Goal: Task Accomplishment & Management: Complete application form

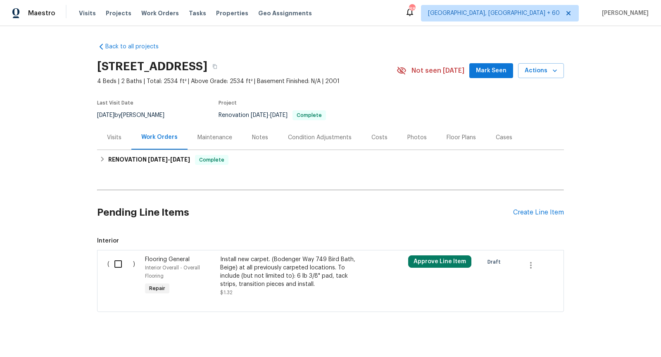
scroll to position [10, 0]
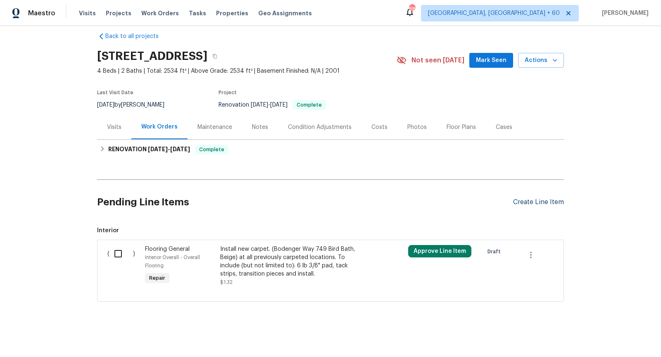
click at [520, 203] on div "Create Line Item" at bounding box center [538, 202] width 51 height 8
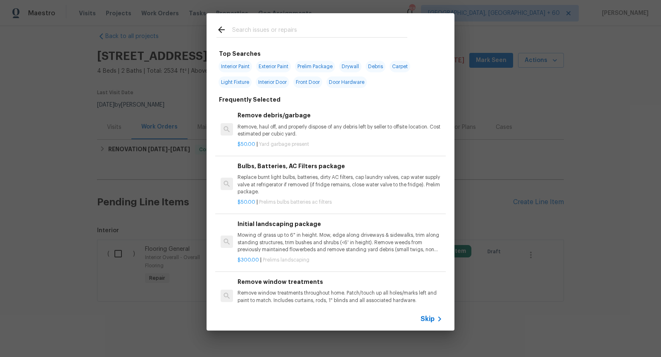
click at [429, 320] on span "Skip" at bounding box center [428, 319] width 14 height 8
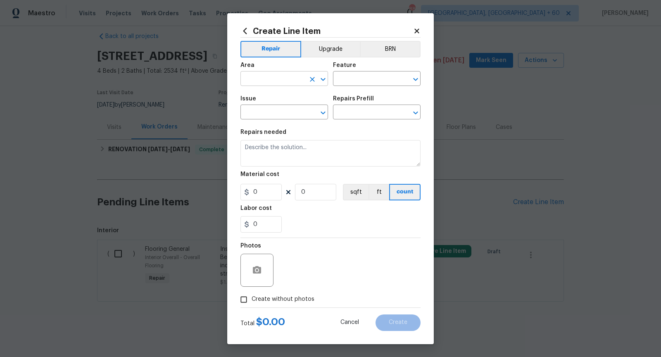
click at [328, 83] on icon "Open" at bounding box center [323, 79] width 10 height 10
click at [298, 112] on li "Exterior Overall" at bounding box center [285, 112] width 88 height 14
click at [415, 80] on icon "Open" at bounding box center [415, 79] width 5 height 3
type input "Exterior Overall"
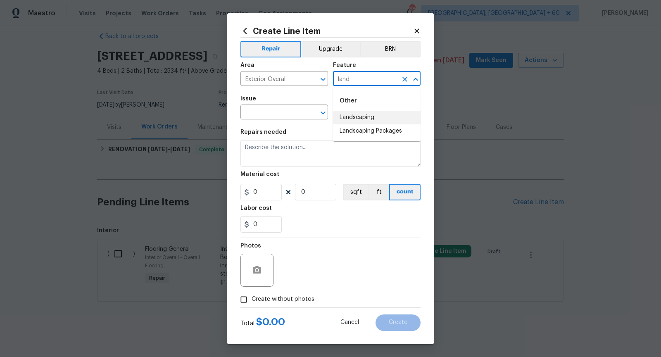
click at [392, 117] on li "Landscaping" at bounding box center [377, 118] width 88 height 14
click at [323, 111] on icon "Open" at bounding box center [323, 113] width 10 height 10
type input "Landscaping"
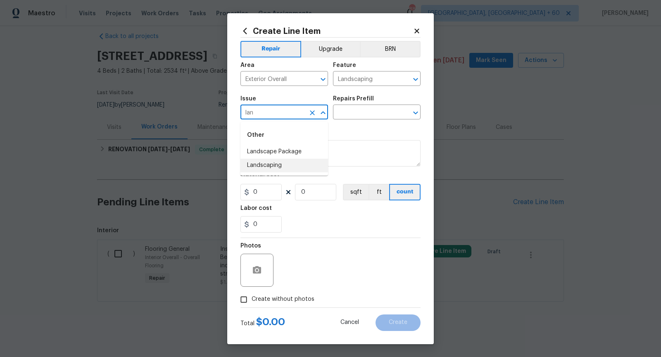
click at [298, 164] on li "Landscaping" at bounding box center [285, 166] width 88 height 14
click at [415, 118] on button "Open" at bounding box center [416, 113] width 12 height 12
type input "Landscaping"
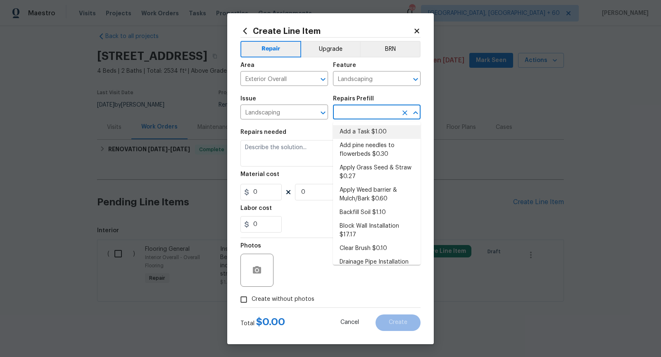
click at [377, 130] on li "Add a Task $1.00" at bounding box center [377, 132] width 88 height 14
type input "Add a Task $1.00"
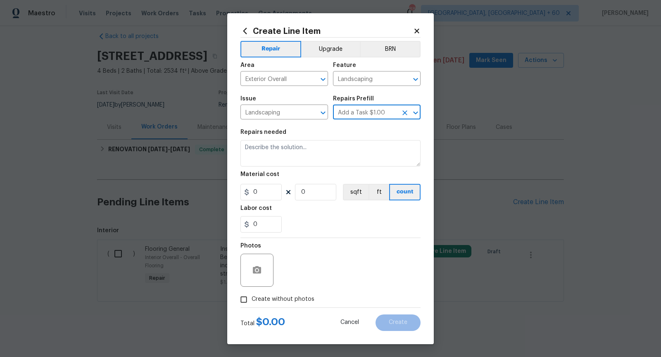
type textarea "HPM to detail"
type input "1"
click at [299, 146] on textarea "HPM to detail" at bounding box center [331, 153] width 180 height 26
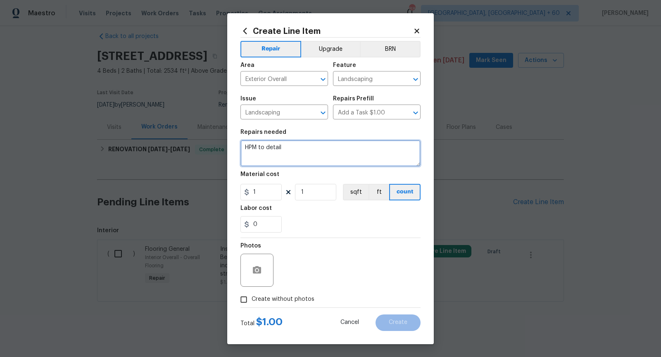
click at [299, 146] on textarea "HPM to detail" at bounding box center [331, 153] width 180 height 26
type textarea "HOA violations - Replace dead grass and address weeds issue"
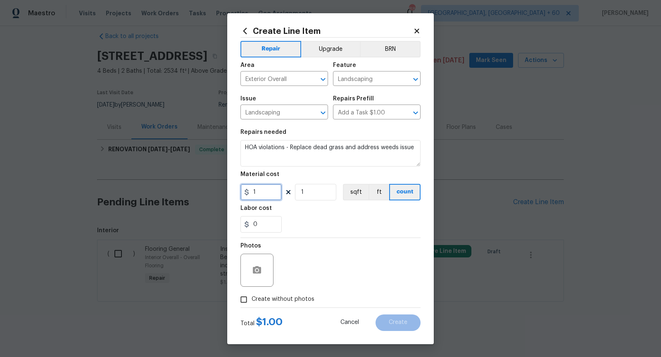
click at [260, 193] on input "1" at bounding box center [261, 192] width 41 height 17
type input "75"
click at [298, 245] on div "Photos" at bounding box center [331, 265] width 180 height 54
click at [241, 300] on input "Create without photos" at bounding box center [244, 300] width 16 height 16
checkbox input "true"
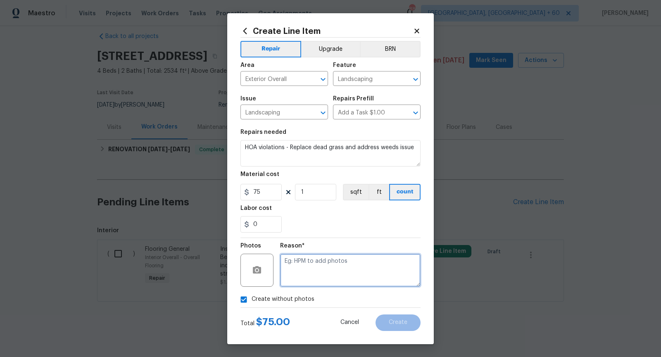
click at [308, 268] on textarea at bounding box center [350, 270] width 141 height 33
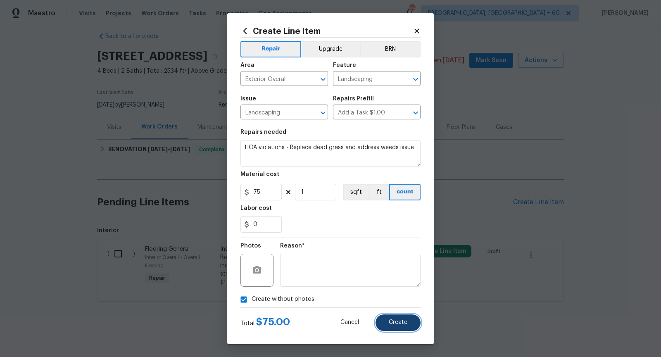
click at [391, 326] on button "Create" at bounding box center [398, 323] width 45 height 17
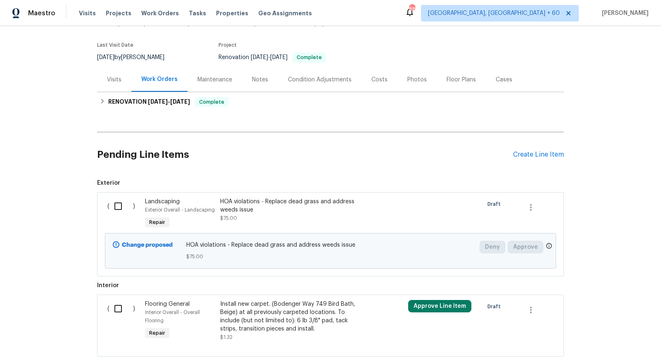
scroll to position [45, 0]
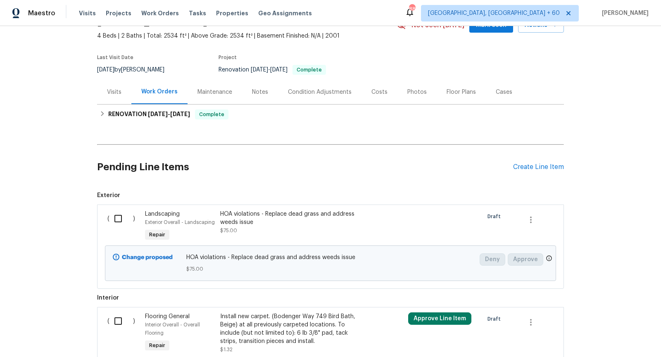
click at [114, 220] on input "checkbox" at bounding box center [122, 218] width 24 height 17
checkbox input "true"
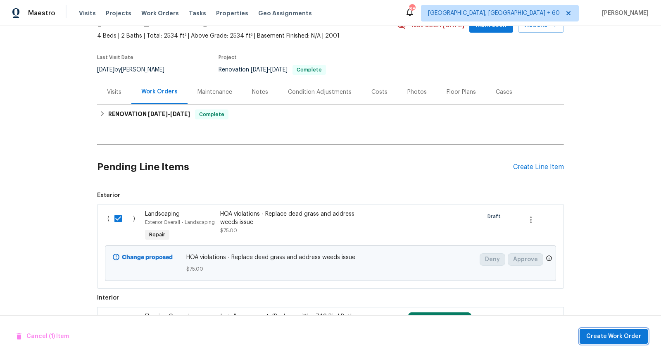
click at [623, 337] on span "Create Work Order" at bounding box center [614, 337] width 55 height 10
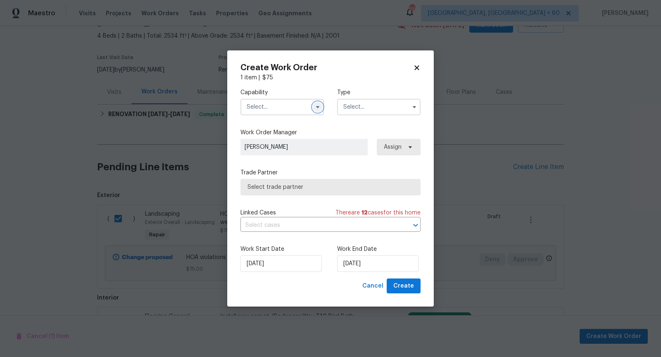
click at [317, 104] on icon "button" at bounding box center [318, 107] width 7 height 7
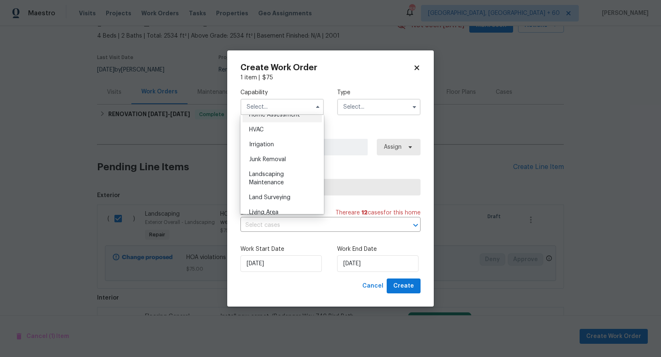
scroll to position [497, 0]
click at [287, 174] on div "Landscaping Maintenance" at bounding box center [282, 175] width 79 height 23
type input "Landscaping Maintenance"
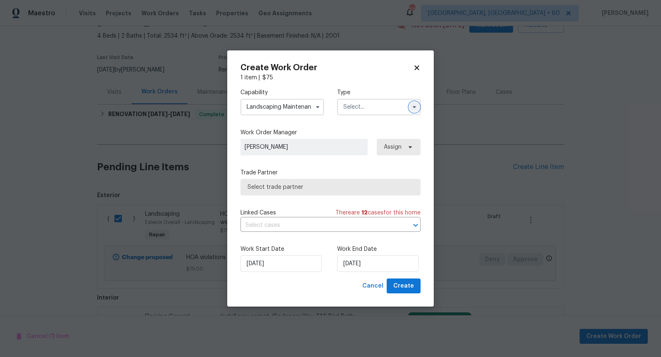
click at [415, 108] on icon "button" at bounding box center [414, 107] width 7 height 7
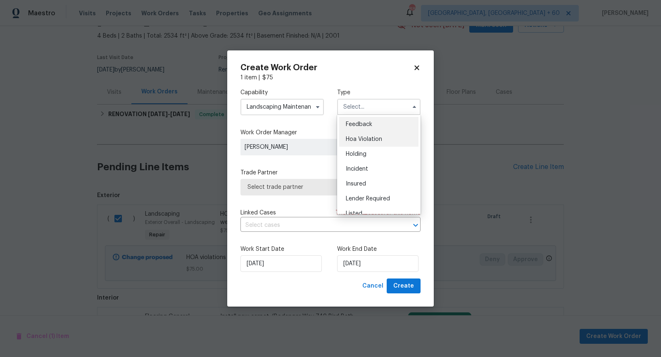
click at [370, 137] on span "Hoa Violation" at bounding box center [364, 139] width 36 height 6
type input "Hoa Violation"
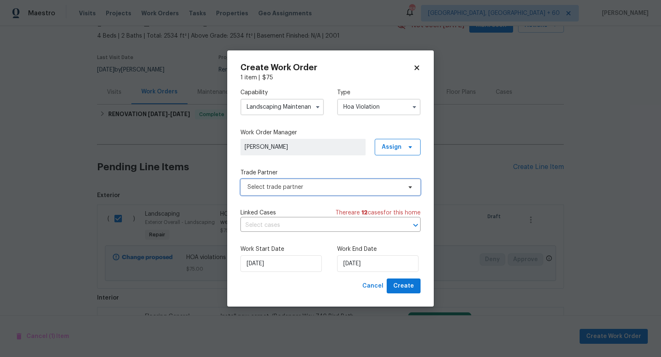
click at [328, 186] on span "Select trade partner" at bounding box center [325, 187] width 154 height 8
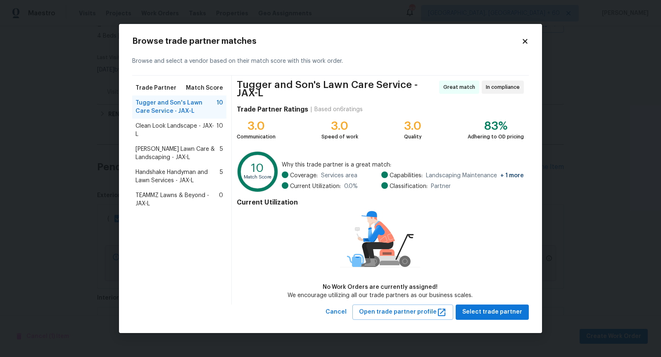
click at [177, 129] on span "Clean Look Landscape - JAX-L" at bounding box center [176, 130] width 81 height 17
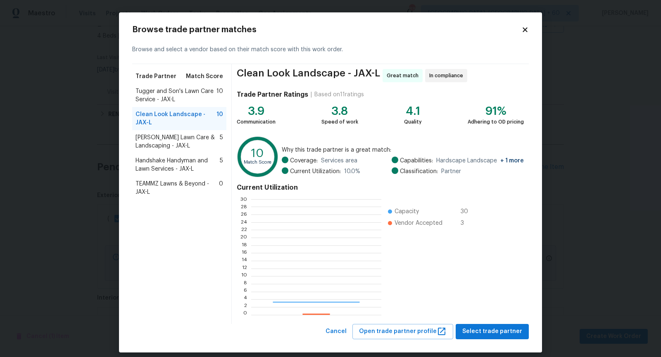
scroll to position [116, 130]
click at [499, 332] on span "Select trade partner" at bounding box center [493, 332] width 60 height 10
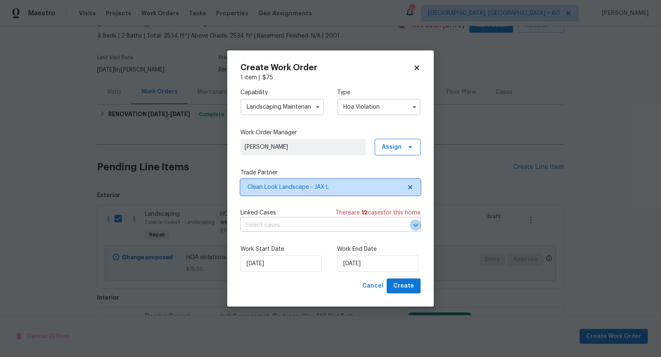
click at [413, 222] on icon "Open" at bounding box center [416, 225] width 10 height 10
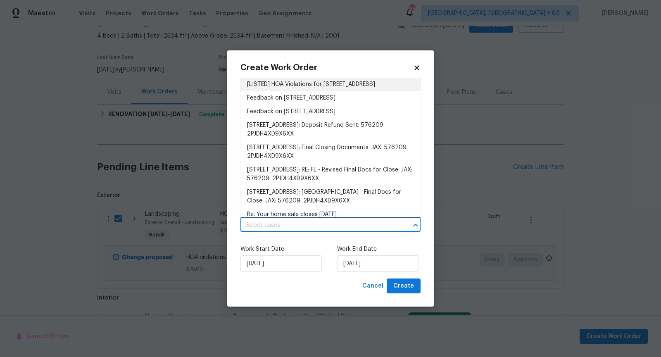
click at [313, 90] on li "[LISTED] HOA Violations for [STREET_ADDRESS]" at bounding box center [331, 85] width 180 height 14
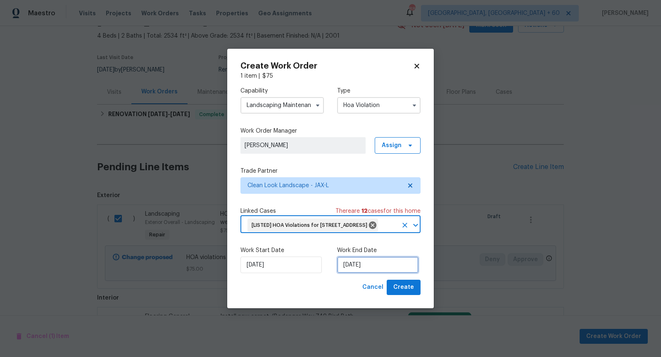
click at [358, 273] on input "[DATE]" at bounding box center [377, 265] width 81 height 17
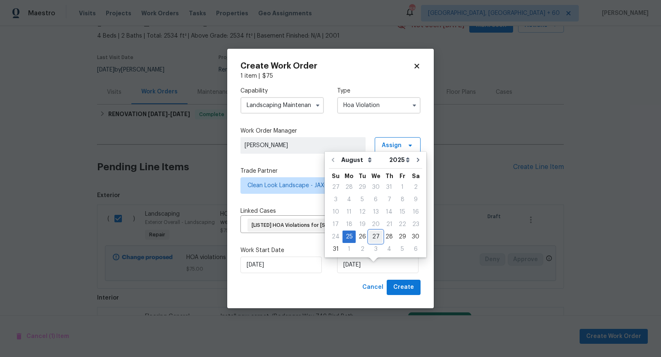
click at [372, 236] on div "27" at bounding box center [376, 237] width 14 height 12
type input "[DATE]"
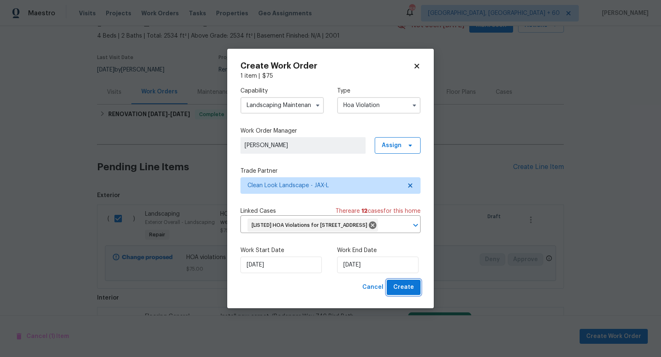
click at [408, 293] on span "Create" at bounding box center [404, 287] width 21 height 10
checkbox input "false"
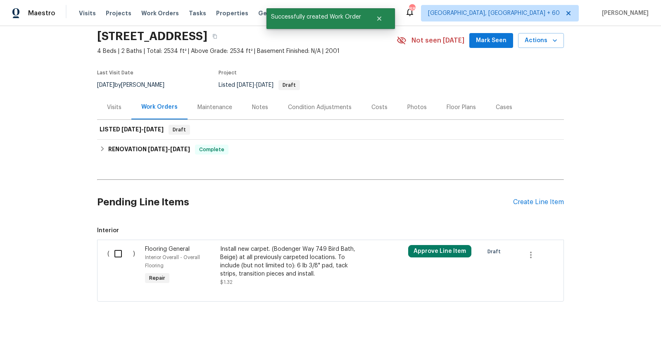
scroll to position [0, 0]
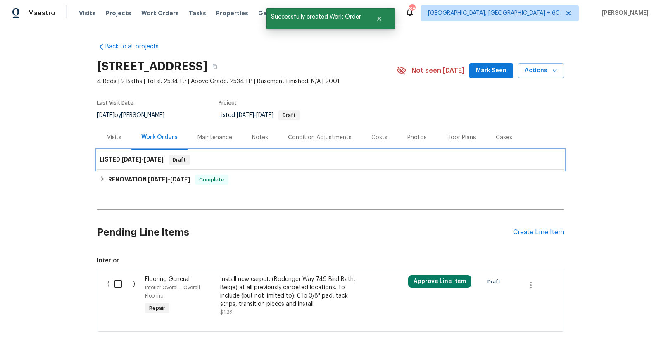
click at [126, 157] on span "[DATE]" at bounding box center [132, 160] width 20 height 6
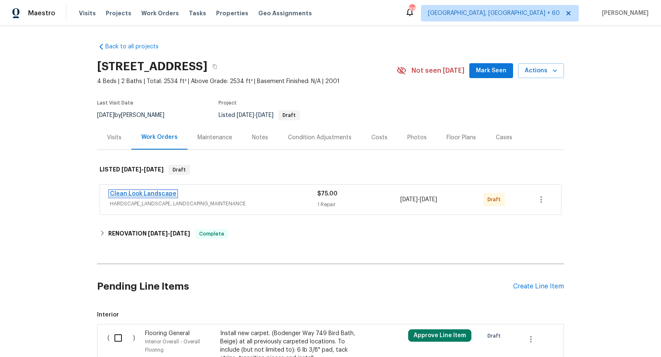
click at [150, 191] on link "Clean Look Landscape" at bounding box center [143, 194] width 67 height 6
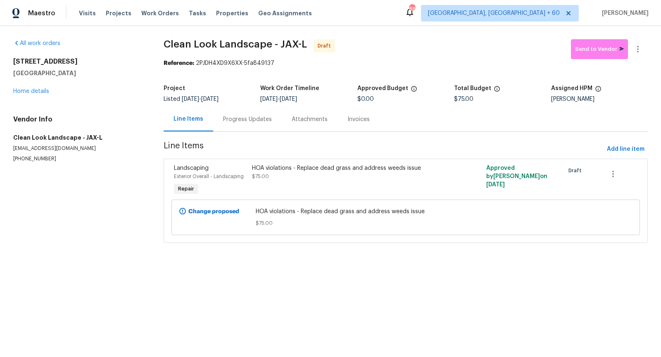
click at [248, 117] on div "Progress Updates" at bounding box center [247, 119] width 49 height 8
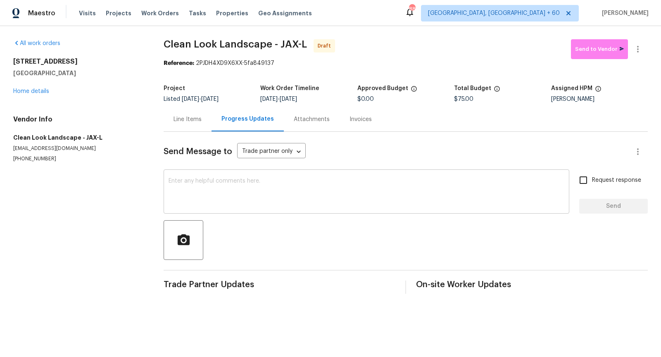
click at [245, 205] on textarea at bounding box center [367, 192] width 396 height 29
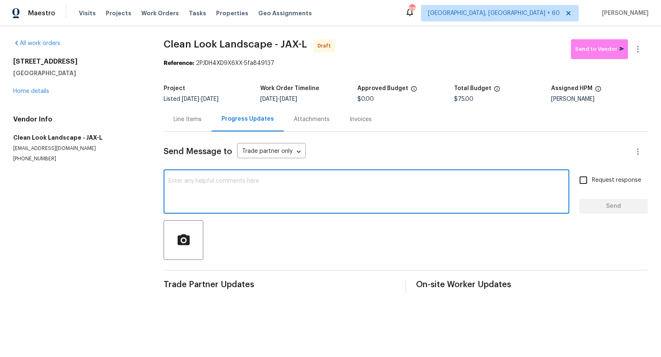
paste textarea "Hi, I'm Pranesh from Opendoor. Just wanted to check if you received the workord…"
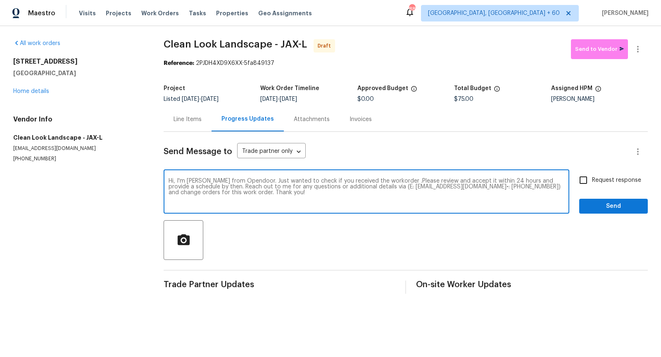
type textarea "Hi, I'm Pranesh from Opendoor. Just wanted to check if you received the workord…"
click at [586, 178] on input "Request response" at bounding box center [583, 180] width 17 height 17
checkbox input "true"
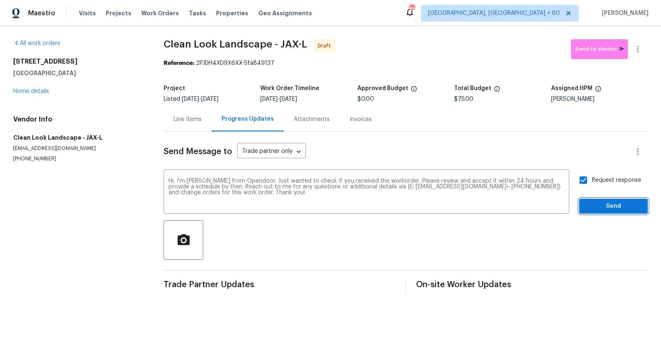
click at [604, 203] on span "Send" at bounding box center [613, 206] width 55 height 10
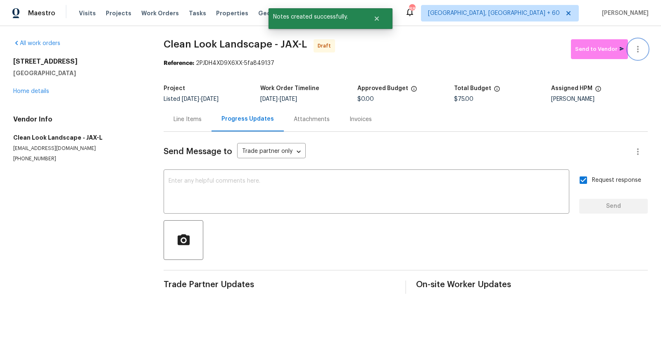
click at [640, 50] on icon "button" at bounding box center [638, 49] width 10 height 10
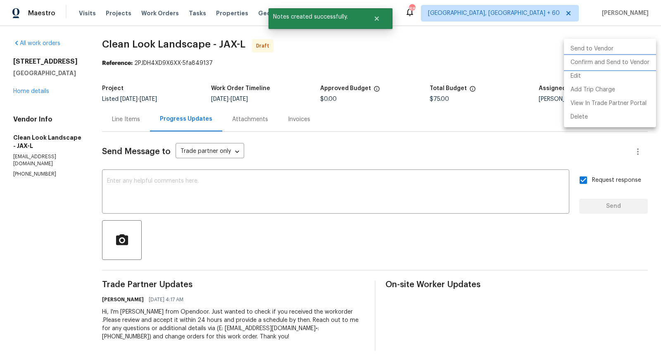
click at [603, 62] on li "Confirm and Send to Vendor" at bounding box center [610, 63] width 92 height 14
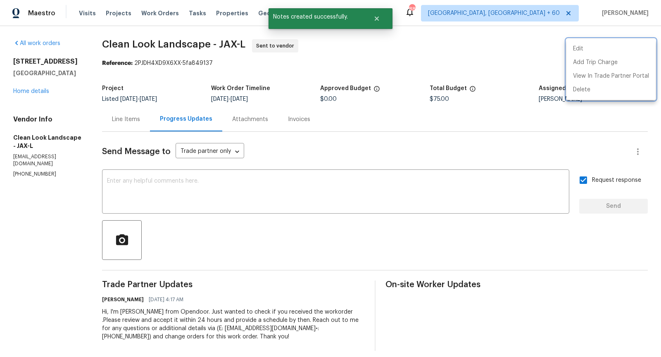
click at [36, 92] on div at bounding box center [330, 178] width 661 height 357
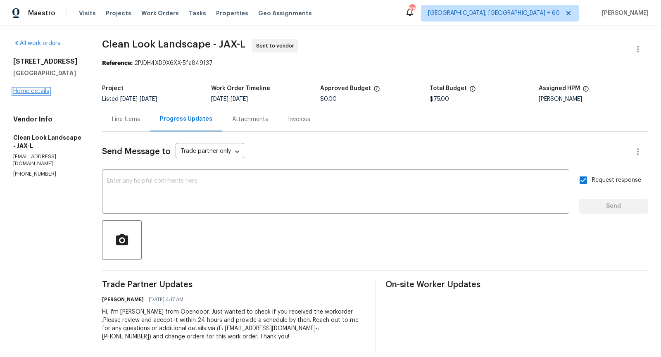
click at [35, 91] on link "Home details" at bounding box center [31, 91] width 36 height 6
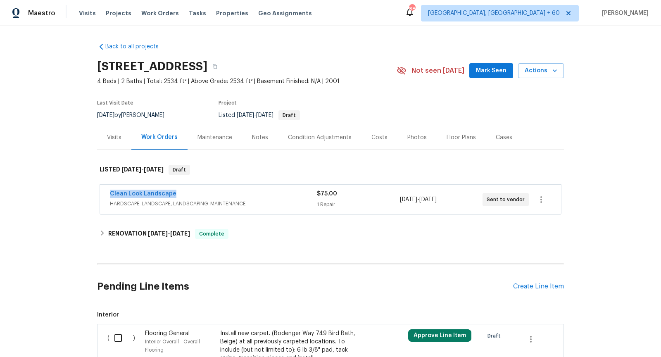
drag, startPoint x: 176, startPoint y: 193, endPoint x: 110, endPoint y: 195, distance: 65.4
click at [110, 195] on div "Clean Look Landscape" at bounding box center [213, 195] width 207 height 10
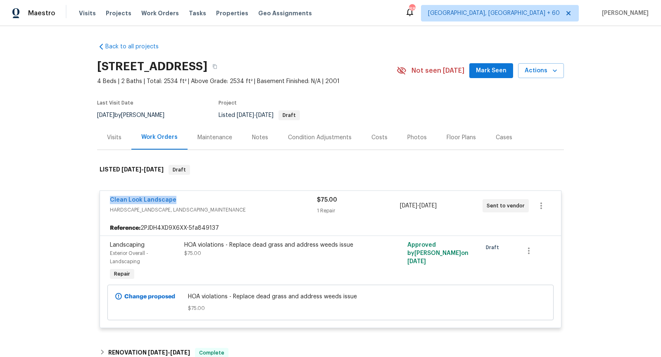
copy link "Clean Look Landscape"
